Goal: Obtain resource: Obtain resource

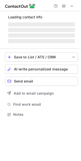
scroll to position [105, 81]
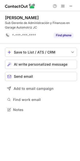
scroll to position [106, 80]
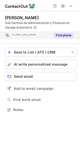
click at [61, 36] on button "Find phone" at bounding box center [64, 35] width 20 height 5
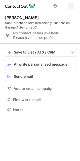
click at [71, 7] on span at bounding box center [71, 6] width 4 height 4
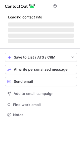
scroll to position [114, 80]
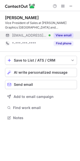
click at [59, 34] on button "View email" at bounding box center [64, 35] width 20 height 5
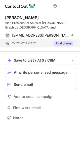
click at [60, 46] on button "Find phone" at bounding box center [64, 43] width 20 height 5
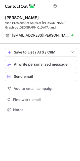
scroll to position [106, 80]
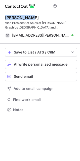
drag, startPoint x: 32, startPoint y: 19, endPoint x: 1, endPoint y: 20, distance: 30.8
click at [1, 20] on div "[PERSON_NAME] Vice President of Sales at [PERSON_NAME] Graphics [GEOGRAPHIC_DAT…" at bounding box center [40, 64] width 80 height 106
copy div "[PERSON_NAME]"
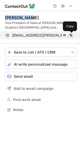
click at [70, 36] on span at bounding box center [71, 35] width 4 height 4
